Goal: Find specific page/section: Find specific page/section

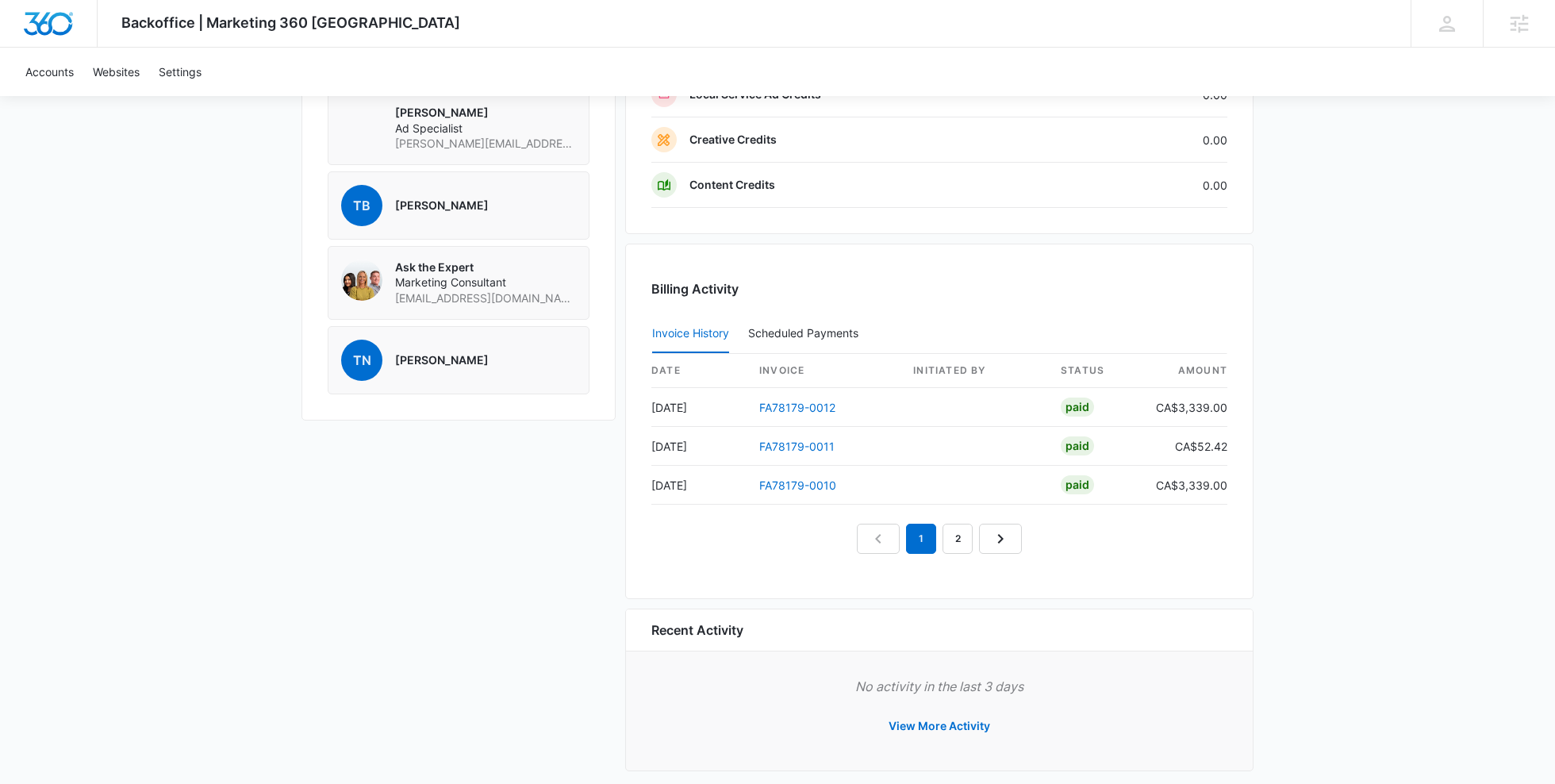
scroll to position [1303, 0]
click at [940, 713] on button "View More Activity" at bounding box center [939, 722] width 133 height 38
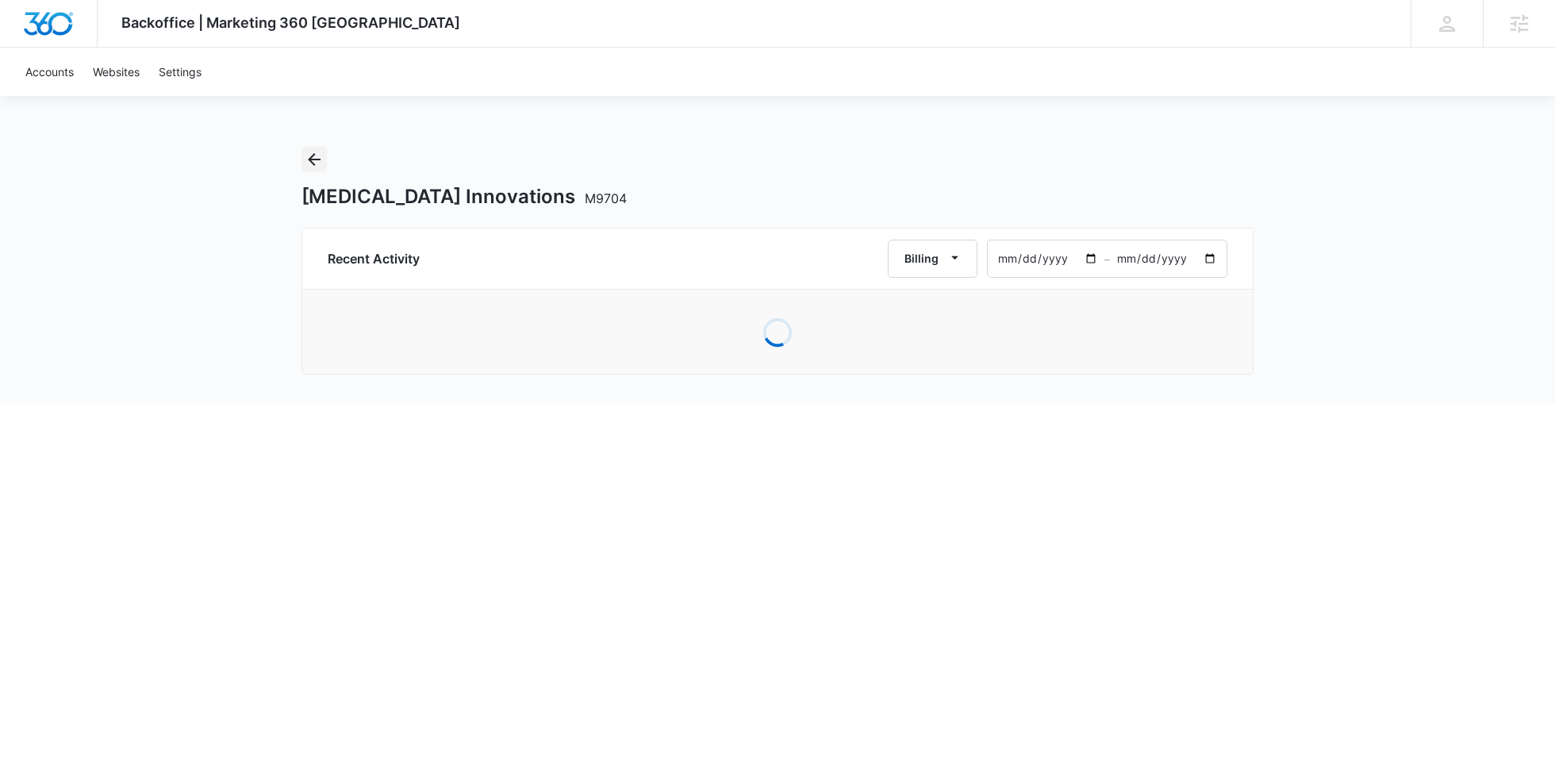
click at [324, 167] on button "Back" at bounding box center [314, 159] width 26 height 26
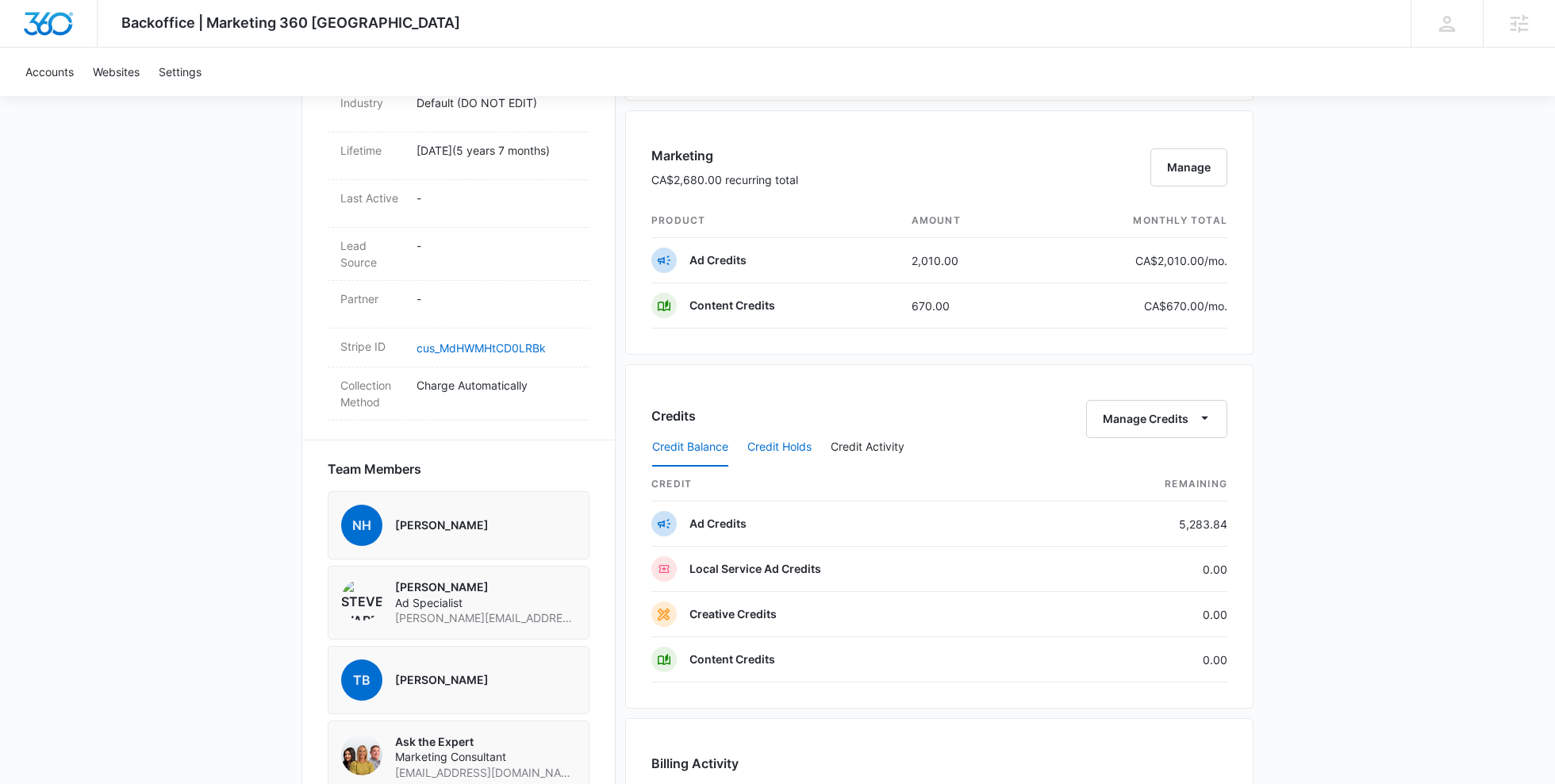
scroll to position [857, 0]
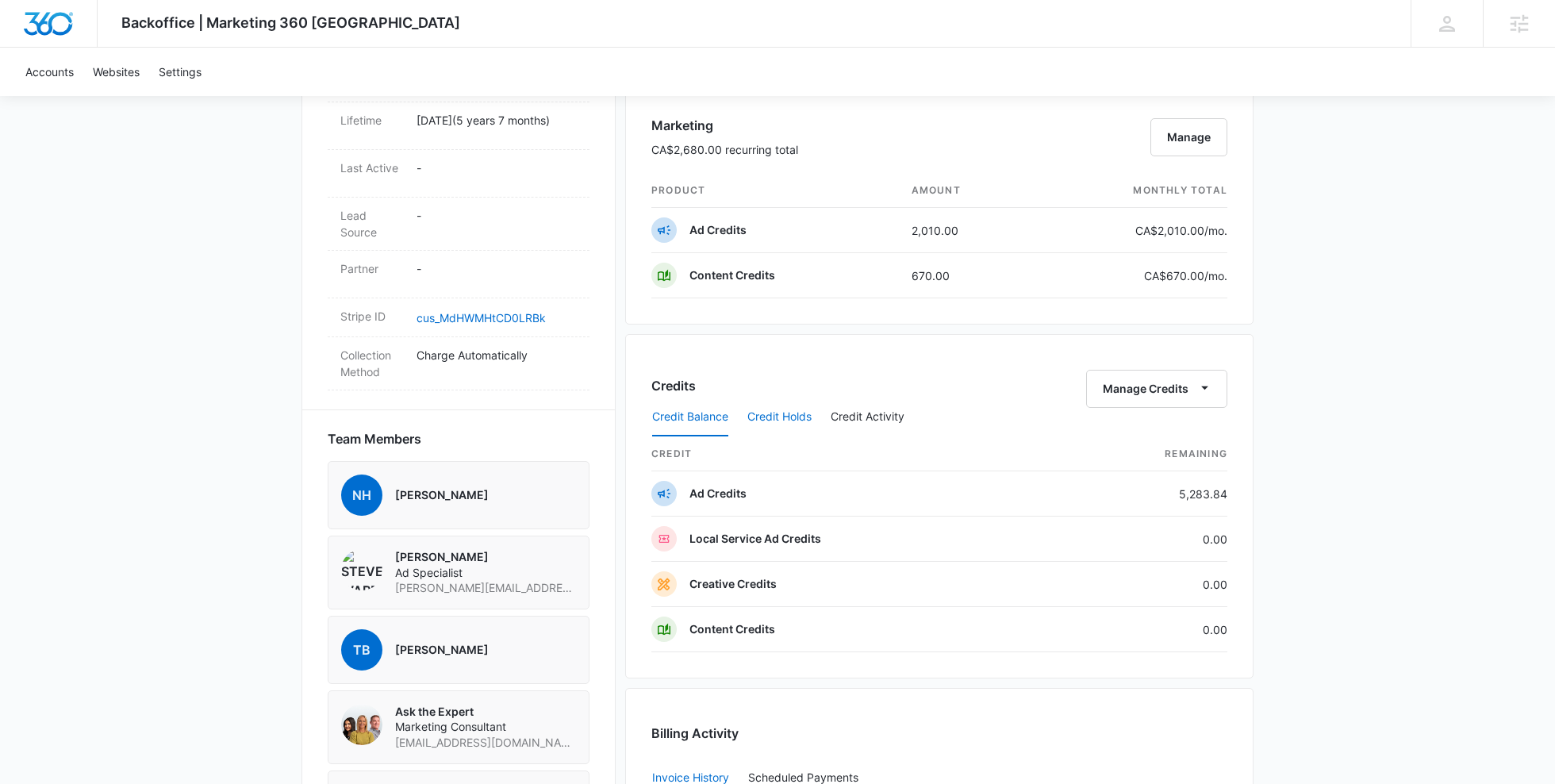
click at [796, 410] on button "Credit Holds" at bounding box center [779, 417] width 64 height 38
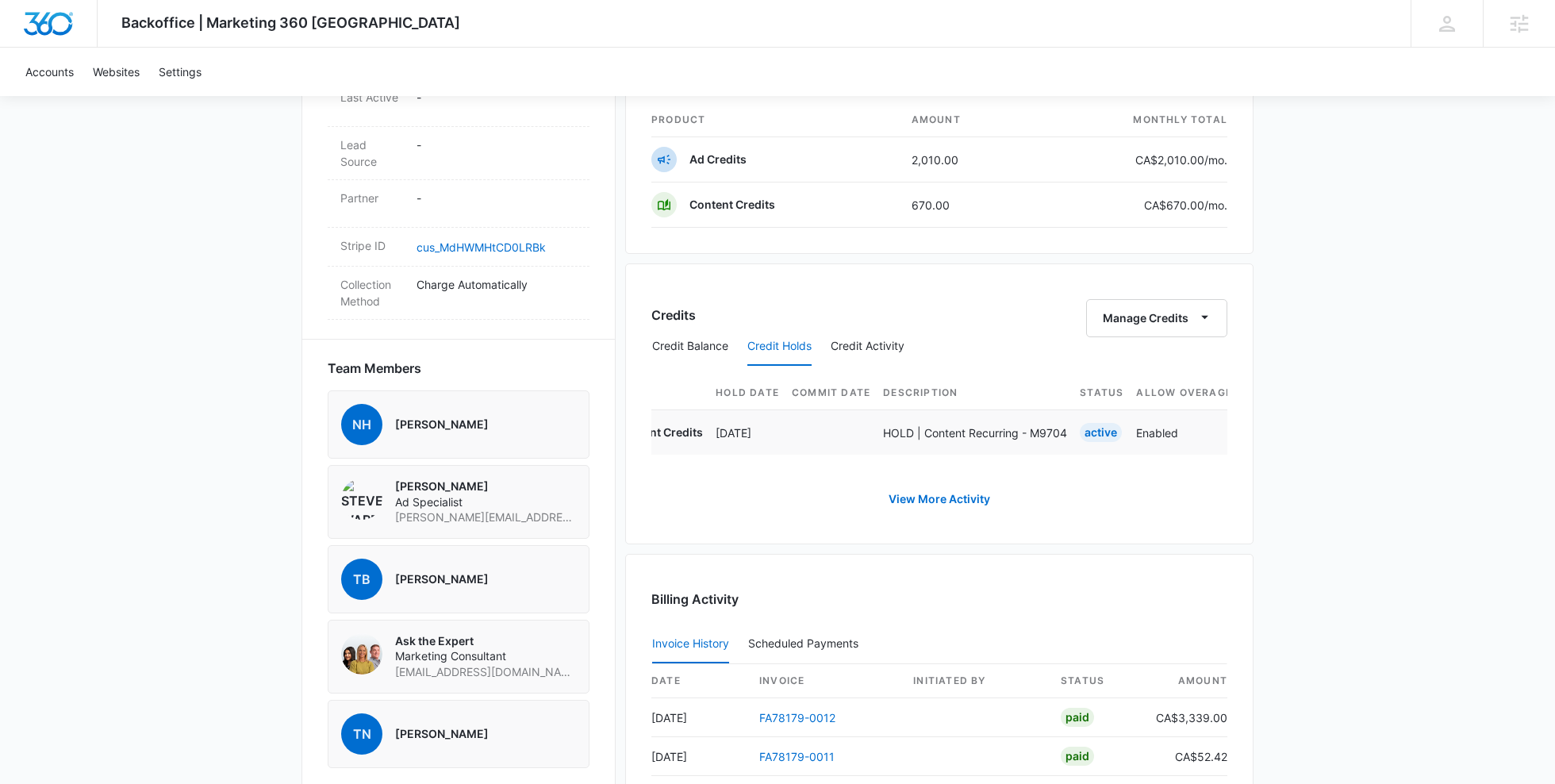
scroll to position [0, 19]
